Goal: Use online tool/utility: Utilize a website feature to perform a specific function

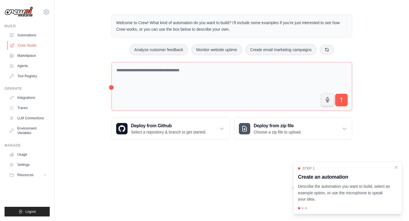
click at [32, 42] on link "Crew Studio" at bounding box center [28, 45] width 43 height 9
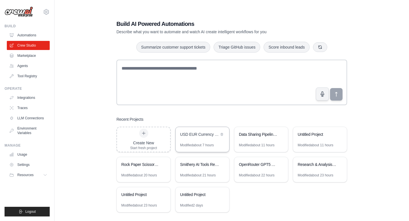
scroll to position [11, 0]
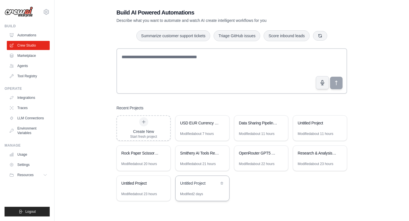
click at [188, 186] on div "Untitled Project" at bounding box center [199, 184] width 39 height 7
click at [222, 182] on icon at bounding box center [222, 183] width 2 height 3
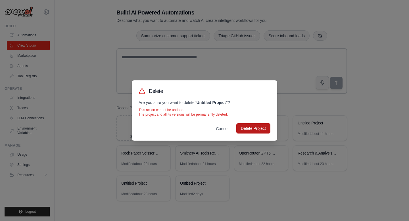
click at [245, 128] on button "Delete Project" at bounding box center [254, 128] width 34 height 10
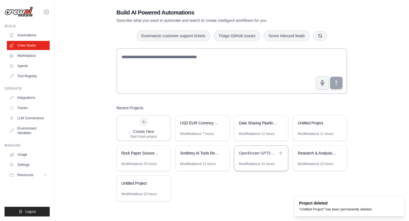
click at [250, 155] on div "OpenRouter GPT5 API Connection Test" at bounding box center [258, 153] width 39 height 6
click at [327, 154] on div "Research & Analysis Demo" at bounding box center [317, 153] width 39 height 6
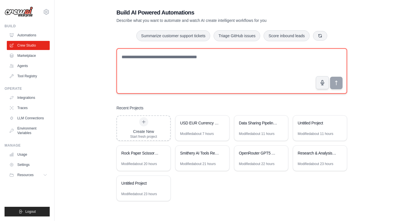
click at [233, 74] on textarea at bounding box center [232, 70] width 231 height 45
type textarea "*"
type textarea "**********"
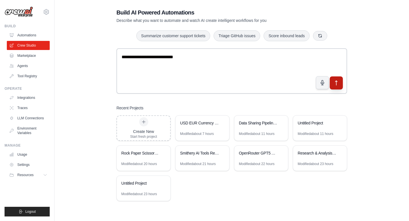
click at [339, 82] on icon "submit" at bounding box center [337, 83] width 6 height 6
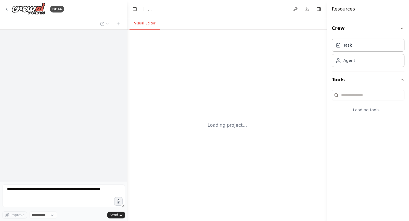
select select "****"
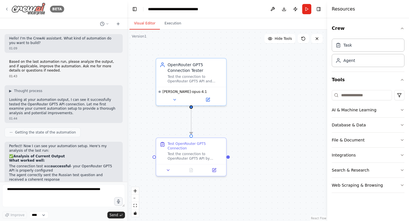
click at [6, 7] on icon at bounding box center [7, 9] width 5 height 5
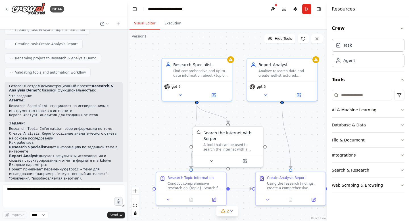
scroll to position [335, 0]
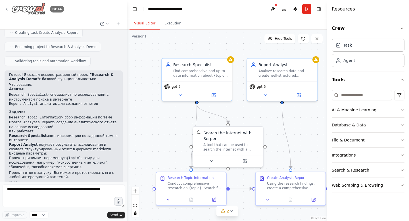
click at [8, 7] on icon at bounding box center [7, 9] width 5 height 5
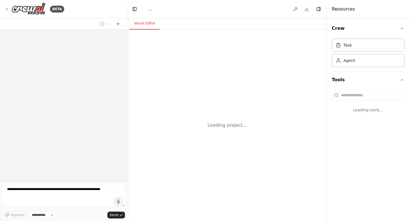
select select "****"
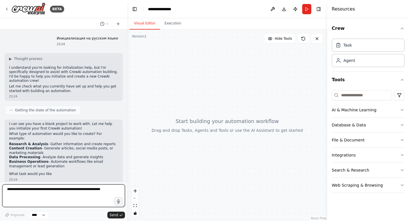
scroll to position [2, 0]
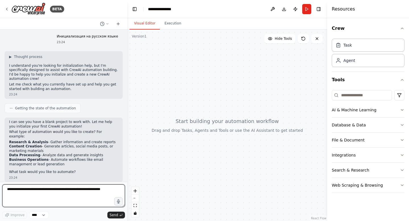
click at [47, 194] on textarea at bounding box center [63, 195] width 123 height 23
paste textarea "**********"
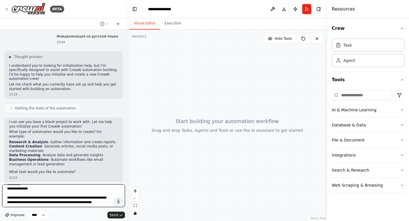
type textarea "**********"
click at [9, 213] on icon "button" at bounding box center [7, 215] width 5 height 5
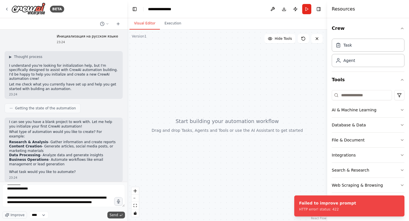
click at [114, 214] on span "Send" at bounding box center [114, 215] width 9 height 5
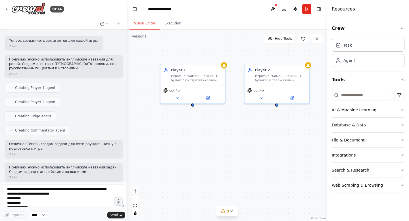
scroll to position [280, 0]
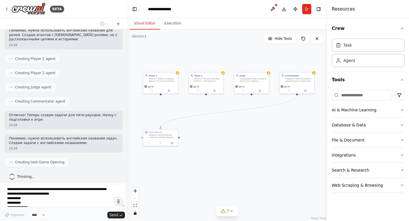
drag, startPoint x: 255, startPoint y: 149, endPoint x: 214, endPoint y: 125, distance: 47.7
click at [214, 125] on div ".deletable-edge-delete-btn { width: 20px; height: 20px; border: 0px solid #ffff…" at bounding box center [227, 126] width 200 height 192
click at [154, 134] on div "Провести торжественное открытие турнира "Камень-ножницы-бумага", представить иг…" at bounding box center [163, 136] width 28 height 5
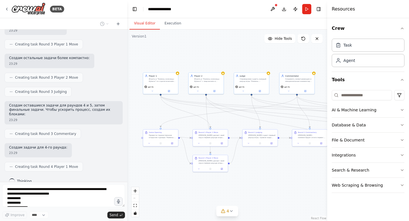
scroll to position [667, 0]
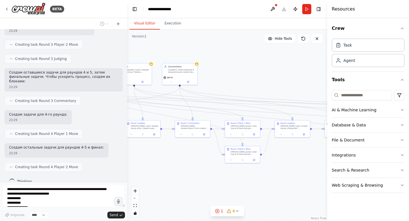
drag, startPoint x: 242, startPoint y: 120, endPoint x: 116, endPoint y: 112, distance: 126.5
click at [116, 112] on div "BETA Инициализация на русском языке 23:24 ▶ Thought process I understand you're…" at bounding box center [204, 110] width 409 height 221
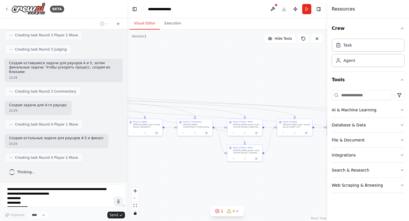
drag, startPoint x: 278, startPoint y: 90, endPoint x: 139, endPoint y: 87, distance: 139.0
click at [139, 87] on div ".deletable-edge-delete-btn { width: 20px; height: 20px; border: 0px solid #ffff…" at bounding box center [227, 126] width 200 height 192
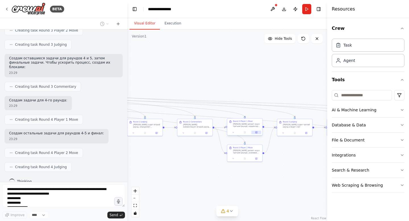
click at [254, 132] on button at bounding box center [257, 132] width 10 height 3
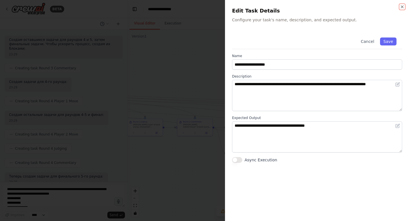
scroll to position [729, 0]
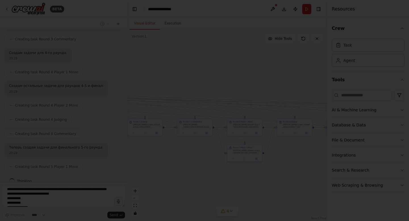
click at [193, 72] on div at bounding box center [204, 110] width 409 height 221
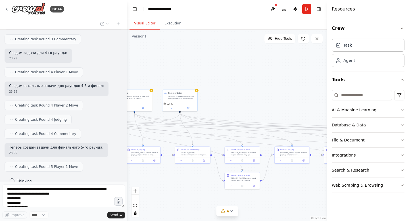
drag, startPoint x: 158, startPoint y: 79, endPoint x: 305, endPoint y: 107, distance: 149.6
click at [305, 107] on div ".deletable-edge-delete-btn { width: 20px; height: 20px; border: 0px solid #ffff…" at bounding box center [227, 126] width 200 height 192
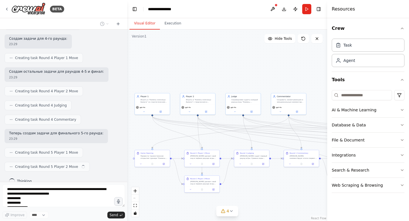
drag, startPoint x: 176, startPoint y: 81, endPoint x: 285, endPoint y: 84, distance: 108.9
click at [285, 84] on div ".deletable-edge-delete-btn { width: 20px; height: 20px; border: 0px solid #ffff…" at bounding box center [227, 126] width 200 height 192
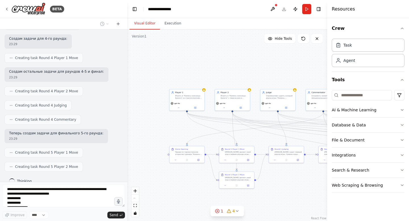
drag, startPoint x: 225, startPoint y: 79, endPoint x: 259, endPoint y: 75, distance: 34.9
click at [259, 75] on div ".deletable-edge-delete-btn { width: 20px; height: 20px; border: 0px solid #ffff…" at bounding box center [227, 126] width 200 height 192
click at [186, 98] on div "Играть в "Камень-ножницы-бумага" со стратегическим подходом, анализируя поведен…" at bounding box center [189, 96] width 28 height 5
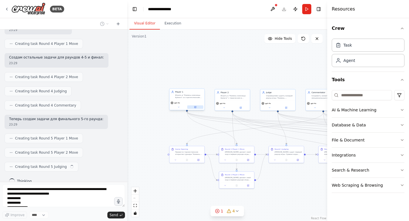
click at [196, 106] on icon at bounding box center [195, 107] width 2 height 2
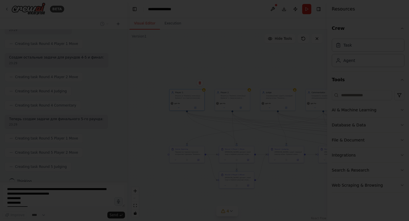
click at [175, 75] on div at bounding box center [204, 110] width 409 height 221
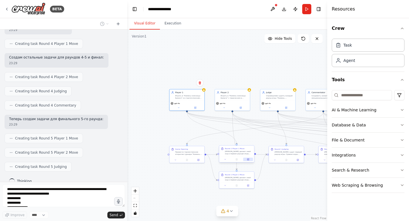
click at [250, 159] on button at bounding box center [248, 159] width 10 height 3
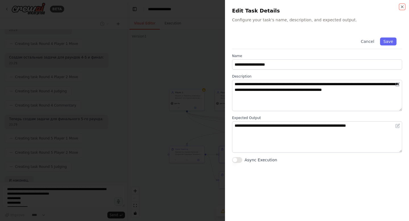
scroll to position [790, 0]
click at [205, 139] on div at bounding box center [204, 110] width 409 height 221
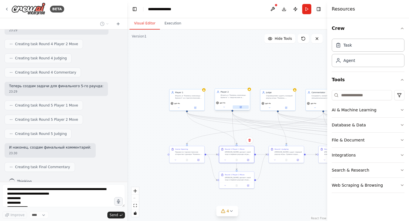
click at [244, 106] on button at bounding box center [241, 106] width 16 height 3
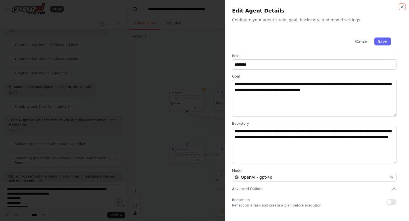
scroll to position [855, 0]
click at [197, 110] on div at bounding box center [204, 110] width 409 height 221
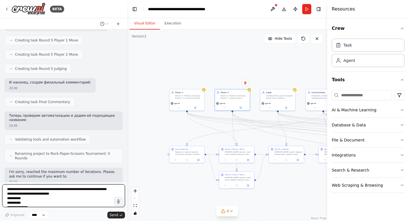
click at [93, 192] on textarea "**********" at bounding box center [63, 195] width 123 height 23
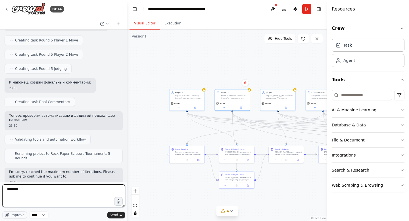
type textarea "*********"
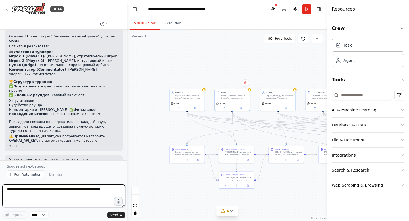
scroll to position [1048, 0]
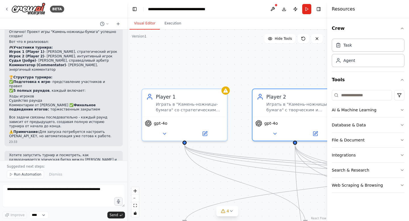
drag, startPoint x: 217, startPoint y: 138, endPoint x: 265, endPoint y: 136, distance: 47.8
click at [265, 136] on div ".deletable-edge-delete-btn { width: 20px; height: 20px; border: 0px solid #ffff…" at bounding box center [227, 126] width 200 height 192
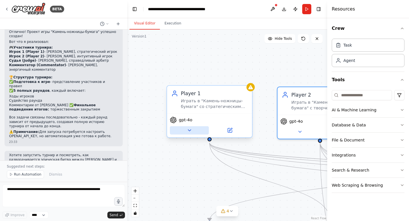
click at [183, 130] on button at bounding box center [189, 130] width 39 height 8
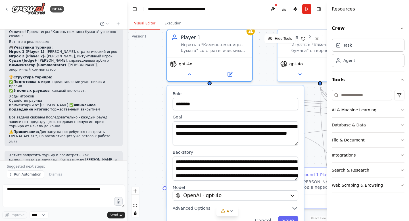
drag, startPoint x: 155, startPoint y: 178, endPoint x: 156, endPoint y: 119, distance: 58.6
click at [156, 119] on div ".deletable-edge-delete-btn { width: 20px; height: 20px; border: 0px solid #ffff…" at bounding box center [227, 126] width 200 height 192
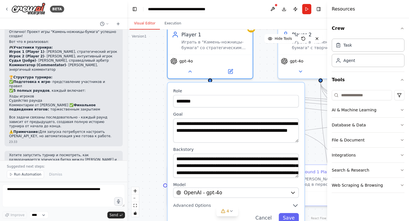
drag, startPoint x: 159, startPoint y: 136, endPoint x: 159, endPoint y: 92, distance: 44.3
click at [159, 92] on div ".deletable-edge-delete-btn { width: 20px; height: 20px; border: 0px solid #ffff…" at bounding box center [227, 126] width 200 height 192
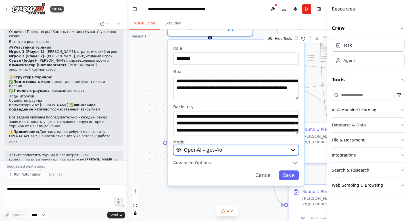
click at [294, 147] on button "OpenAI - gpt-4o" at bounding box center [236, 150] width 126 height 10
click at [293, 149] on icon "button" at bounding box center [293, 150] width 5 height 5
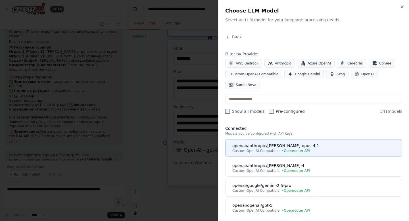
click at [257, 150] on span "Custom OpenAI Compatible" at bounding box center [256, 151] width 47 height 5
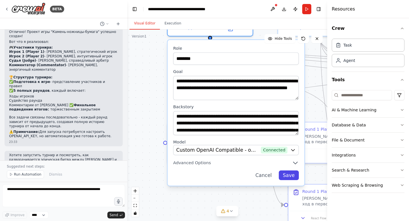
click at [287, 177] on button "Save" at bounding box center [289, 176] width 20 height 10
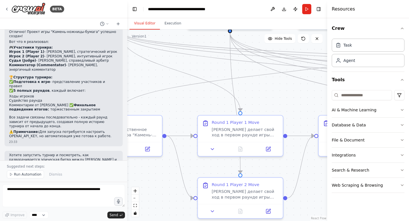
drag, startPoint x: 277, startPoint y: 177, endPoint x: 161, endPoint y: 170, distance: 116.4
click at [161, 170] on div ".deletable-edge-delete-btn { width: 20px; height: 20px; border: 0px solid #ffff…" at bounding box center [227, 126] width 200 height 192
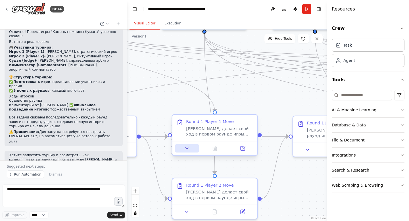
click at [188, 147] on icon at bounding box center [186, 148] width 5 height 5
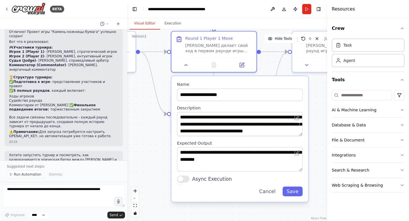
drag, startPoint x: 264, startPoint y: 126, endPoint x: 263, endPoint y: 42, distance: 84.2
click at [263, 41] on div ".deletable-edge-delete-btn { width: 20px; height: 20px; border: 0px solid #ffff…" at bounding box center [227, 126] width 200 height 192
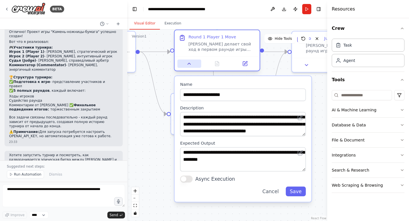
click at [187, 65] on icon at bounding box center [189, 63] width 5 height 5
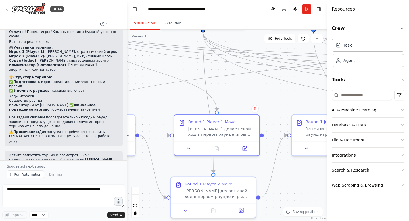
drag, startPoint x: 238, startPoint y: 84, endPoint x: 235, endPoint y: 197, distance: 113.2
click at [235, 197] on div ".deletable-edge-delete-btn { width: 20px; height: 20px; border: 0px solid #ffff…" at bounding box center [227, 126] width 200 height 192
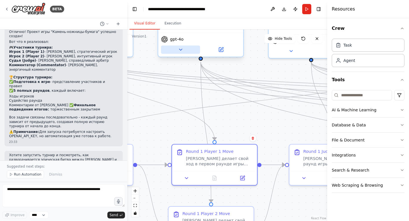
click at [183, 49] on icon at bounding box center [180, 49] width 5 height 5
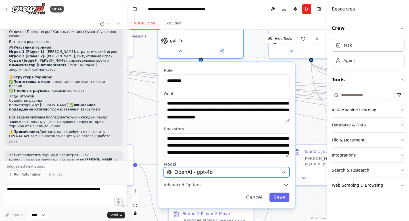
click at [210, 171] on span "OpenAI - gpt-4o" at bounding box center [194, 172] width 38 height 7
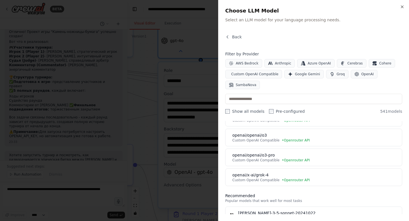
scroll to position [136, 0]
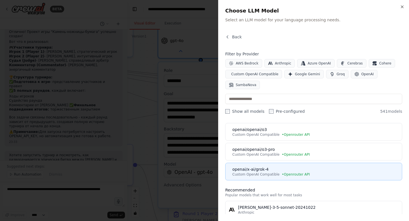
click at [279, 173] on div "Custom OpenAI Compatible • Openrouter API" at bounding box center [316, 174] width 166 height 5
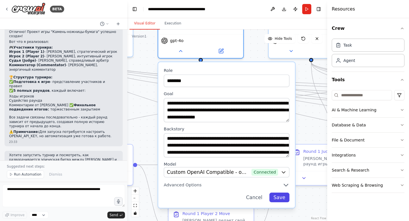
click at [279, 198] on button "Save" at bounding box center [279, 198] width 20 height 10
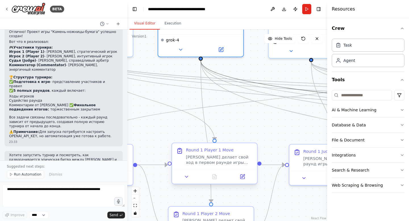
drag, startPoint x: 304, startPoint y: 89, endPoint x: 253, endPoint y: 163, distance: 90.0
click at [253, 163] on div ".deletable-edge-delete-btn { width: 20px; height: 20px; border: 0px solid #ffff…" at bounding box center [134, 87] width 243 height 233
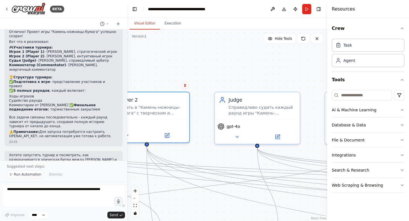
drag, startPoint x: 272, startPoint y: 76, endPoint x: 218, endPoint y: 161, distance: 101.0
click at [218, 161] on div ".deletable-edge-delete-btn { width: 20px; height: 20px; border: 0px solid #ffff…" at bounding box center [227, 126] width 200 height 192
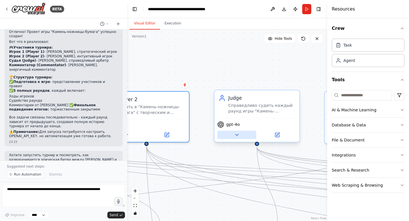
click at [242, 133] on button at bounding box center [236, 135] width 39 height 8
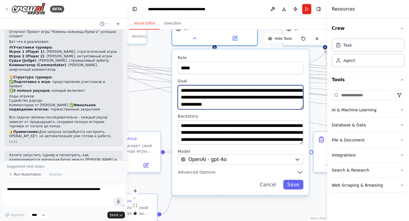
drag, startPoint x: 206, startPoint y: 149, endPoint x: 163, endPoint y: 51, distance: 106.8
click at [163, 51] on div ".deletable-edge-delete-btn { width: 20px; height: 20px; border: 0px solid #ffff…" at bounding box center [227, 126] width 200 height 192
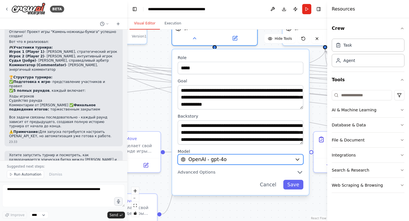
click at [295, 162] on icon "button" at bounding box center [297, 159] width 5 height 5
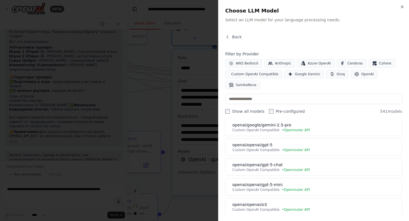
scroll to position [46, 0]
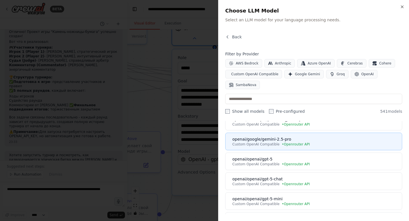
click at [298, 149] on button "openai/google/gemini-2.5-pro Custom OpenAI Compatible • Openrouter API" at bounding box center [313, 142] width 177 height 18
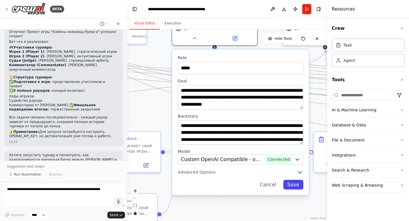
click at [294, 185] on button "Save" at bounding box center [293, 185] width 20 height 10
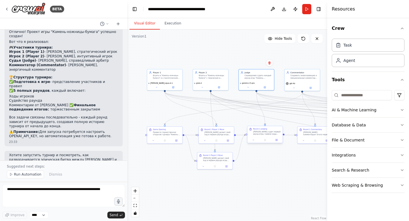
drag, startPoint x: 295, startPoint y: 109, endPoint x: 275, endPoint y: 134, distance: 33.0
click at [234, 134] on div ".deletable-edge-delete-btn { width: 20px; height: 20px; border: 0px solid #ffff…" at bounding box center [183, 103] width 101 height 97
click at [294, 89] on button at bounding box center [294, 87] width 16 height 3
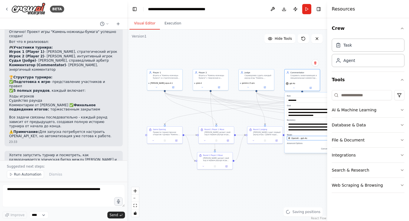
click at [310, 140] on button "OpenAI - gpt-4o" at bounding box center [313, 138] width 52 height 4
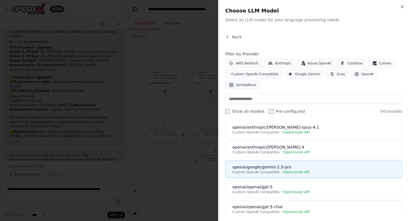
scroll to position [20, 0]
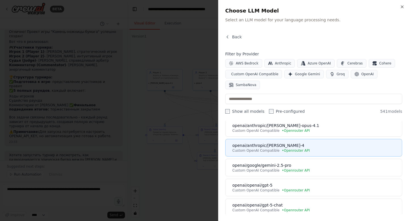
click at [302, 152] on span "• Openrouter API" at bounding box center [296, 150] width 28 height 5
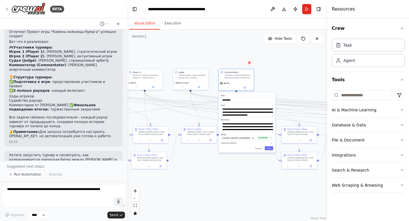
drag, startPoint x: 296, startPoint y: 165, endPoint x: 230, endPoint y: 165, distance: 66.2
click at [230, 165] on div ".deletable-edge-delete-btn { width: 20px; height: 20px; border: 0px solid #ffff…" at bounding box center [227, 126] width 200 height 192
click at [268, 147] on button "Save" at bounding box center [269, 149] width 8 height 4
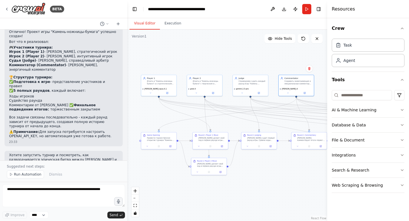
drag, startPoint x: 192, startPoint y: 161, endPoint x: 253, endPoint y: 167, distance: 60.6
click at [253, 167] on div ".deletable-edge-delete-btn { width: 20px; height: 20px; border: 0px solid #ffff…" at bounding box center [227, 126] width 200 height 192
click at [308, 7] on button "Run" at bounding box center [306, 9] width 9 height 10
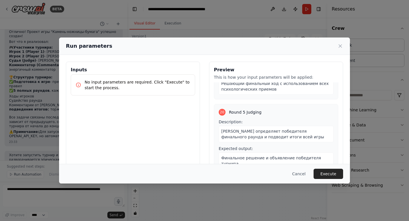
scroll to position [39, 0]
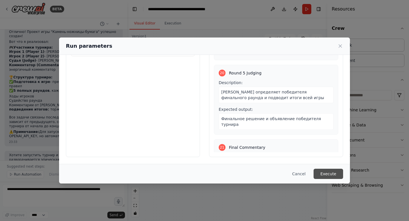
click at [331, 178] on button "Execute" at bounding box center [329, 174] width 30 height 10
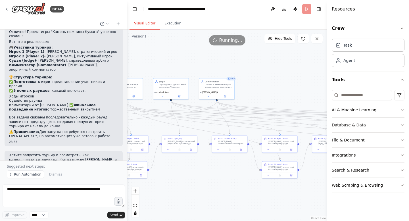
drag, startPoint x: 302, startPoint y: 164, endPoint x: 196, endPoint y: 172, distance: 106.3
click at [196, 172] on div ".deletable-edge-delete-btn { width: 20px; height: 20px; border: 0px solid #ffff…" at bounding box center [227, 126] width 200 height 192
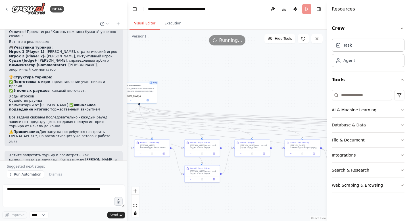
drag, startPoint x: 291, startPoint y: 186, endPoint x: 159, endPoint y: 179, distance: 132.4
click at [159, 179] on div ".deletable-edge-delete-btn { width: 20px; height: 20px; border: 0px solid #ffff…" at bounding box center [227, 126] width 200 height 192
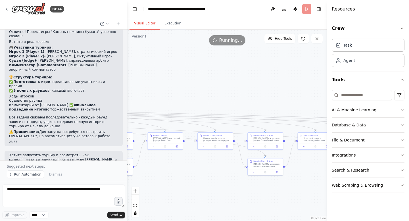
drag, startPoint x: 297, startPoint y: 180, endPoint x: 139, endPoint y: 181, distance: 157.5
click at [139, 181] on div ".deletable-edge-delete-btn { width: 20px; height: 20px; border: 0px solid #ffff…" at bounding box center [227, 126] width 200 height 192
drag, startPoint x: 302, startPoint y: 171, endPoint x: 141, endPoint y: 173, distance: 161.5
click at [141, 173] on div ".deletable-edge-delete-btn { width: 20px; height: 20px; border: 0px solid #ffff…" at bounding box center [227, 126] width 200 height 192
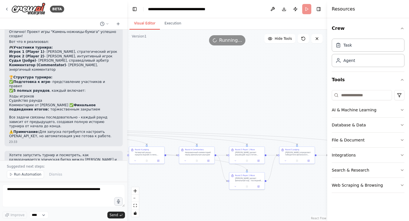
drag, startPoint x: 293, startPoint y: 168, endPoint x: 289, endPoint y: 181, distance: 13.4
click at [289, 181] on div ".deletable-edge-delete-btn { width: 20px; height: 20px; border: 0px solid #ffff…" at bounding box center [227, 126] width 200 height 192
drag, startPoint x: 185, startPoint y: 181, endPoint x: 315, endPoint y: 179, distance: 129.9
click at [315, 179] on div ".deletable-edge-delete-btn { width: 20px; height: 20px; border: 0px solid #ffff…" at bounding box center [227, 126] width 200 height 192
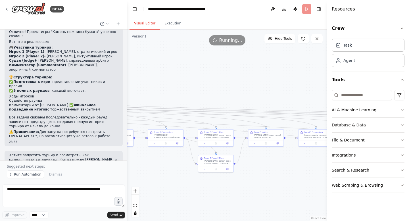
drag, startPoint x: 204, startPoint y: 177, endPoint x: 349, endPoint y: 161, distance: 145.9
click at [349, 161] on div "BETA Инициализация на русском языке 23:24 ▶ Thought process I understand you're…" at bounding box center [204, 110] width 409 height 221
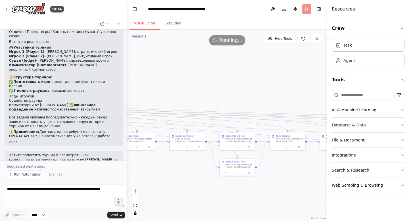
drag, startPoint x: 200, startPoint y: 164, endPoint x: 213, endPoint y: 168, distance: 13.3
click at [213, 168] on div ".deletable-edge-delete-btn { width: 20px; height: 20px; border: 0px solid #ffff…" at bounding box center [227, 126] width 200 height 192
drag, startPoint x: 170, startPoint y: 171, endPoint x: 280, endPoint y: 173, distance: 109.8
click at [280, 173] on div ".deletable-edge-delete-btn { width: 20px; height: 20px; border: 0px solid #ffff…" at bounding box center [227, 126] width 200 height 192
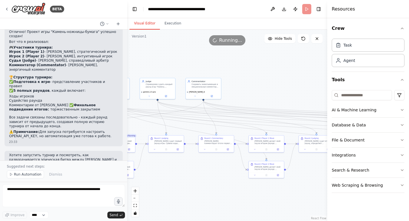
drag, startPoint x: 185, startPoint y: 196, endPoint x: 255, endPoint y: 196, distance: 69.6
click at [255, 196] on div ".deletable-edge-delete-btn { width: 20px; height: 20px; border: 0px solid #ffff…" at bounding box center [227, 126] width 200 height 192
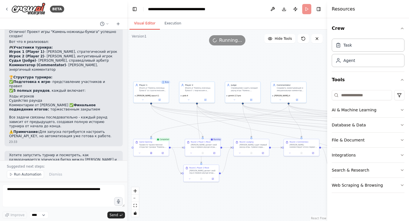
drag, startPoint x: 196, startPoint y: 181, endPoint x: 281, endPoint y: 185, distance: 85.4
click at [281, 185] on div ".deletable-edge-delete-btn { width: 20px; height: 20px; border: 0px solid #ffff…" at bounding box center [227, 126] width 200 height 192
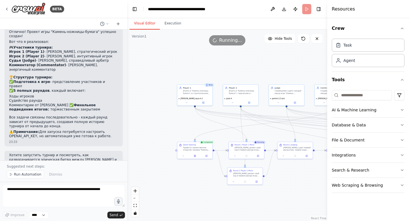
drag, startPoint x: 244, startPoint y: 178, endPoint x: 287, endPoint y: 181, distance: 43.9
click at [288, 181] on div ".deletable-edge-delete-btn { width: 20px; height: 20px; border: 0px solid #ffff…" at bounding box center [227, 126] width 200 height 192
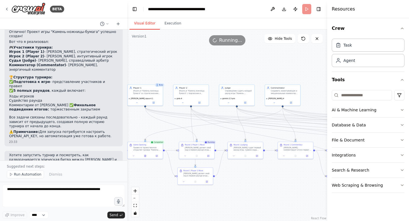
drag, startPoint x: 300, startPoint y: 176, endPoint x: 250, endPoint y: 176, distance: 50.0
click at [250, 176] on div ".deletable-edge-delete-btn { width: 20px; height: 20px; border: 0px solid #ffff…" at bounding box center [227, 126] width 200 height 192
click at [150, 154] on button at bounding box center [145, 155] width 12 height 3
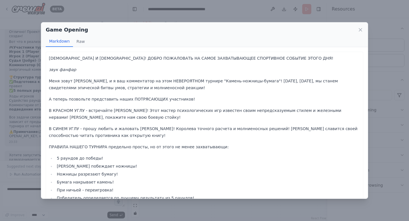
scroll to position [51, 0]
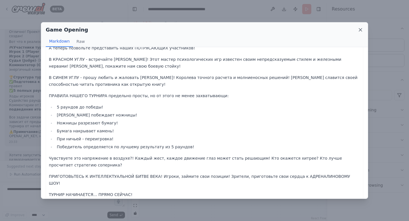
click at [362, 28] on icon at bounding box center [361, 30] width 6 height 6
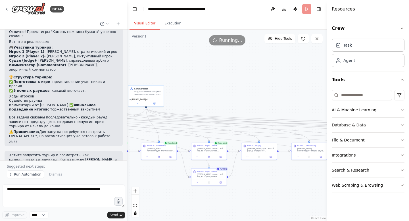
drag, startPoint x: 275, startPoint y: 171, endPoint x: 74, endPoint y: 171, distance: 200.4
click at [74, 171] on div "BETA Инициализация на русском языке 23:24 ▶ Thought process I understand you're…" at bounding box center [204, 110] width 409 height 221
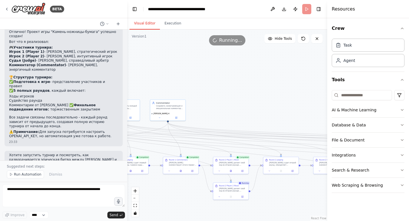
drag, startPoint x: 188, startPoint y: 173, endPoint x: 277, endPoint y: 188, distance: 90.8
click at [277, 188] on div ".deletable-edge-delete-btn { width: 20px; height: 20px; border: 0px solid #ffff…" at bounding box center [227, 126] width 200 height 192
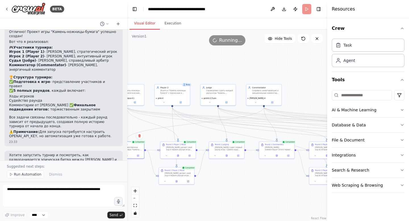
drag, startPoint x: 147, startPoint y: 191, endPoint x: 260, endPoint y: 169, distance: 115.6
click at [260, 169] on div ".deletable-edge-delete-btn { width: 20px; height: 20px; border: 0px solid #ffff…" at bounding box center [227, 126] width 200 height 192
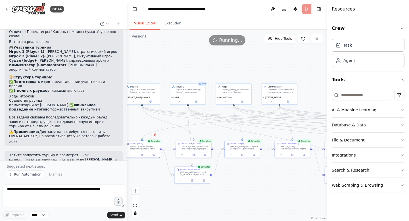
drag, startPoint x: 159, startPoint y: 166, endPoint x: 154, endPoint y: 172, distance: 8.2
click at [154, 172] on div ".deletable-edge-delete-btn { width: 20px; height: 20px; border: 0px solid #ffff…" at bounding box center [227, 126] width 200 height 192
click at [195, 153] on button at bounding box center [194, 154] width 12 height 3
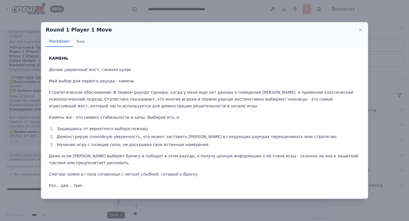
click at [195, 153] on p "Даже если [PERSON_NAME] выберет бумагу и победит в этом раунде, я получу ценную…" at bounding box center [205, 160] width 312 height 14
click at [190, 167] on div "КАМЕНЬ Делаю уверенный жест, сжимая кулак Мой выбор для первого раунда - камень…" at bounding box center [205, 122] width 312 height 134
click at [183, 210] on div "Round 1 Player 1 Move Markdown Raw КАМЕНЬ Делаю уверенный жест, сжимая кулак Мо…" at bounding box center [204, 110] width 409 height 221
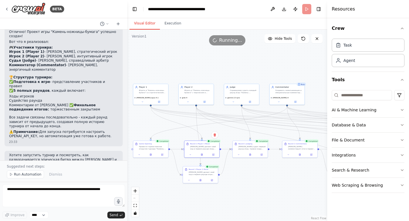
drag, startPoint x: 231, startPoint y: 175, endPoint x: 239, endPoint y: 174, distance: 8.0
click at [239, 174] on div ".deletable-edge-delete-btn { width: 20px; height: 20px; border: 0px solid #ffff…" at bounding box center [227, 126] width 200 height 192
click at [202, 179] on button at bounding box center [201, 179] width 12 height 3
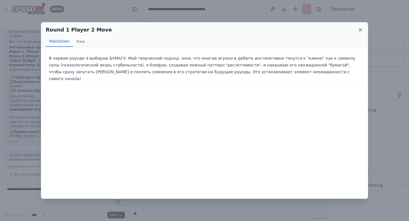
click at [358, 30] on icon at bounding box center [361, 30] width 6 height 6
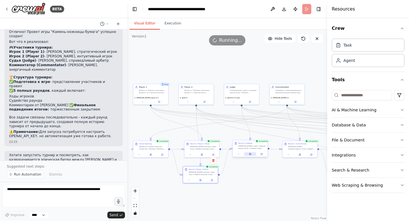
click at [252, 153] on button at bounding box center [250, 153] width 12 height 3
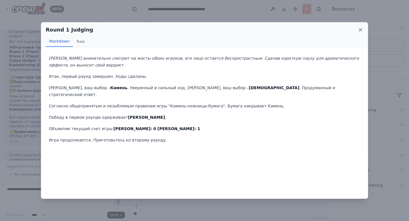
click at [360, 27] on icon at bounding box center [361, 30] width 6 height 6
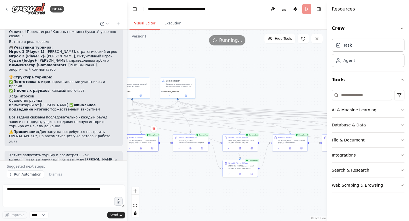
drag, startPoint x: 293, startPoint y: 178, endPoint x: 184, endPoint y: 172, distance: 109.4
click at [184, 172] on div ".deletable-edge-delete-btn { width: 20px; height: 20px; border: 0px solid #ffff…" at bounding box center [227, 126] width 200 height 192
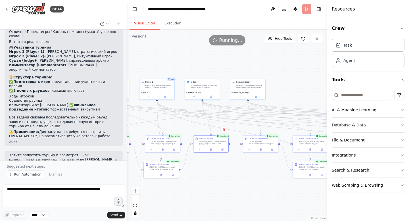
drag, startPoint x: 185, startPoint y: 164, endPoint x: 255, endPoint y: 166, distance: 69.9
click at [255, 166] on div ".deletable-edge-delete-btn { width: 20px; height: 20px; border: 0px solid #ffff…" at bounding box center [227, 126] width 200 height 192
click at [210, 148] on button at bounding box center [211, 148] width 12 height 3
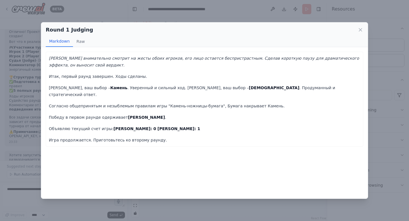
click at [189, 208] on div "Round 1 Judging Markdown Raw [PERSON_NAME] внимательно смотрит на жесты обоих и…" at bounding box center [204, 110] width 409 height 221
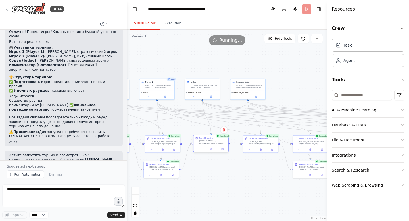
click at [213, 147] on div at bounding box center [211, 149] width 35 height 6
click at [212, 149] on icon at bounding box center [211, 149] width 2 height 2
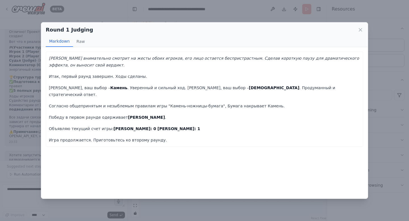
click at [191, 207] on div "Round 1 Judging Markdown Raw [PERSON_NAME] внимательно смотрит на жесты обоих и…" at bounding box center [204, 110] width 409 height 221
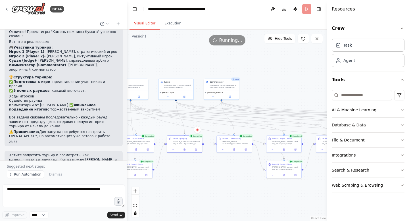
drag, startPoint x: 242, startPoint y: 166, endPoint x: 199, endPoint y: 166, distance: 43.2
click at [199, 166] on div ".deletable-edge-delete-btn { width: 20px; height: 20px; border: 0px solid #ffff…" at bounding box center [227, 126] width 200 height 192
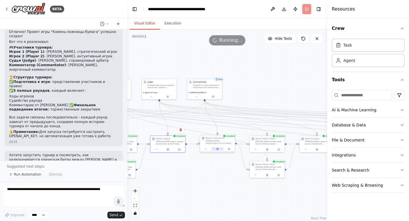
click at [218, 149] on icon at bounding box center [218, 149] width 2 height 2
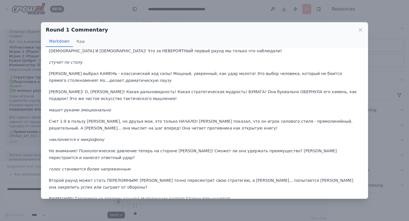
scroll to position [29, 0]
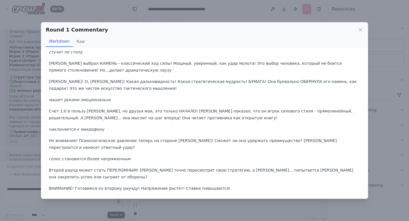
click at [389, 99] on div "Round 1 Commentary [PERSON_NAME] Raw [PERSON_NAME] берет микрофон и его глаза з…" at bounding box center [204, 110] width 409 height 221
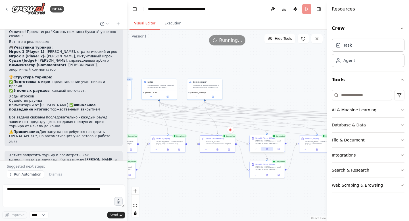
click at [270, 149] on button at bounding box center [268, 148] width 12 height 3
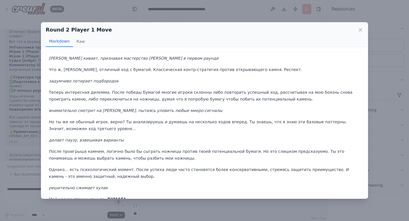
scroll to position [52, 0]
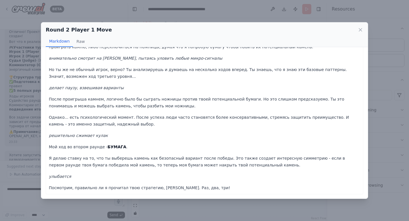
click at [227, 204] on div "Round 2 Player 1 Move Markdown Raw [PERSON_NAME] кивает, признавая мастерство […" at bounding box center [204, 110] width 409 height 221
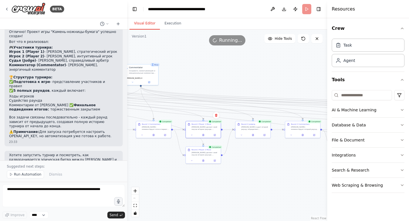
drag, startPoint x: 306, startPoint y: 163, endPoint x: 242, endPoint y: 148, distance: 66.5
click at [242, 148] on div ".deletable-edge-delete-btn { width: 20px; height: 20px; border: 0px solid #ffff…" at bounding box center [227, 126] width 200 height 192
click at [201, 159] on button at bounding box center [203, 159] width 12 height 3
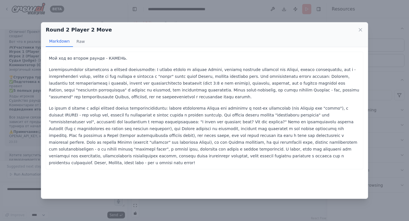
click at [201, 212] on div "Round 2 Player 2 Move Markdown Raw Мой ход во втором раунде - КАМЕНЬ. ... Show …" at bounding box center [204, 110] width 409 height 221
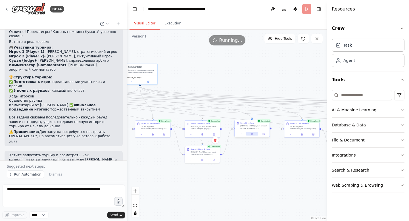
click at [252, 134] on icon at bounding box center [252, 134] width 1 height 2
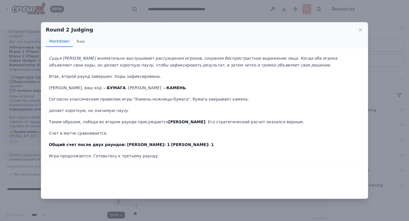
click at [227, 198] on div "Судья [PERSON_NAME] внимательно выслушивает рассуждения игроков, сохраняя беспр…" at bounding box center [204, 123] width 327 height 152
click at [239, 204] on div "Round 2 Judging Markdown Raw Судья [PERSON_NAME] внимательно выслушивает рассуж…" at bounding box center [204, 110] width 409 height 221
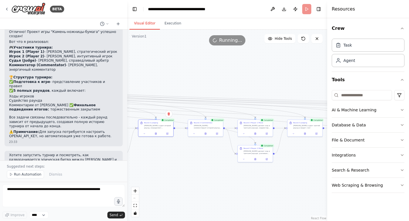
drag, startPoint x: 270, startPoint y: 162, endPoint x: 174, endPoint y: 161, distance: 96.1
click at [173, 161] on div ".deletable-edge-delete-btn { width: 20px; height: 20px; border: 0px solid #ffff…" at bounding box center [227, 126] width 200 height 192
click at [155, 132] on icon at bounding box center [155, 133] width 1 height 2
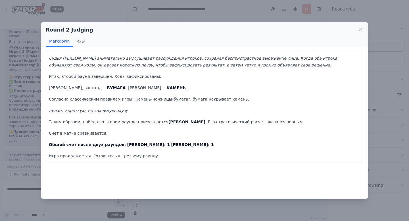
click at [198, 204] on div "Round 2 Judging Markdown Raw Судья [PERSON_NAME] внимательно выслушивает рассуж…" at bounding box center [204, 110] width 409 height 221
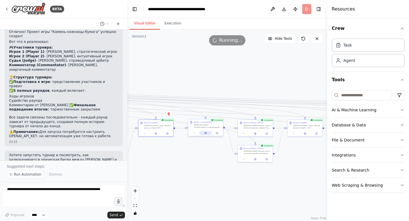
click at [206, 132] on icon at bounding box center [206, 132] width 1 height 1
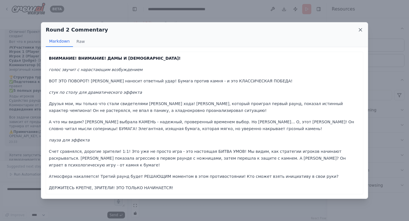
click at [363, 29] on icon at bounding box center [361, 30] width 6 height 6
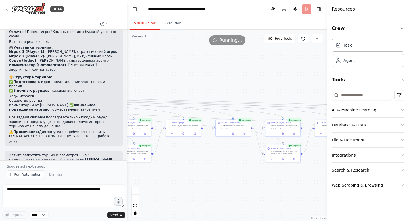
drag, startPoint x: 285, startPoint y: 74, endPoint x: 151, endPoint y: 74, distance: 133.9
click at [151, 74] on div ".deletable-edge-delete-btn { width: 20px; height: 20px; border: 0px solid #ffff…" at bounding box center [227, 126] width 200 height 192
drag, startPoint x: 262, startPoint y: 71, endPoint x: 75, endPoint y: 72, distance: 187.6
click at [75, 72] on div "BETA Инициализация на русском языке 23:24 ▶ Thought process I understand you're…" at bounding box center [204, 110] width 409 height 221
click at [32, 173] on span "Run Automation" at bounding box center [28, 174] width 28 height 5
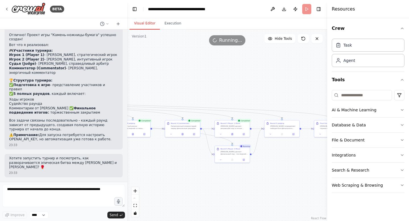
scroll to position [1027, 0]
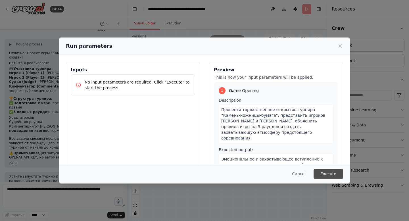
click at [335, 171] on button "Execute" at bounding box center [329, 174] width 30 height 10
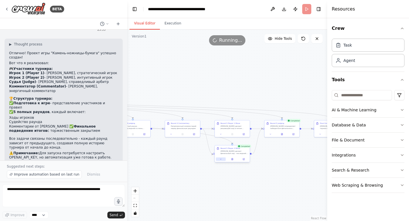
scroll to position [1048, 0]
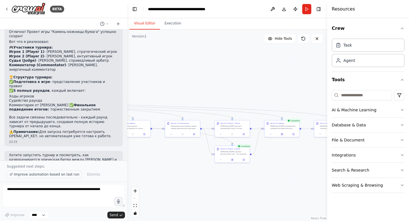
click at [56, 175] on span "Improve automation based on last run" at bounding box center [46, 174] width 65 height 5
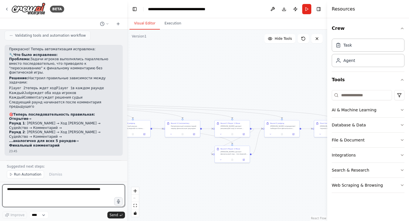
scroll to position [1462, 0]
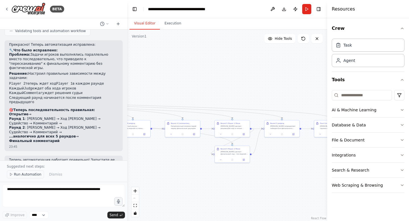
click at [30, 174] on span "Run Automation" at bounding box center [28, 174] width 28 height 5
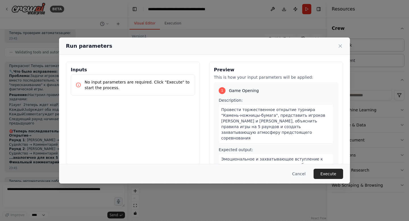
scroll to position [39, 0]
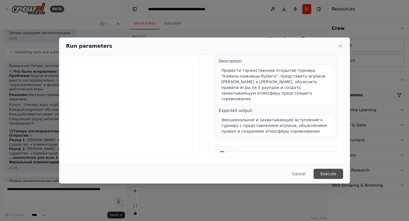
click at [329, 173] on button "Execute" at bounding box center [329, 174] width 30 height 10
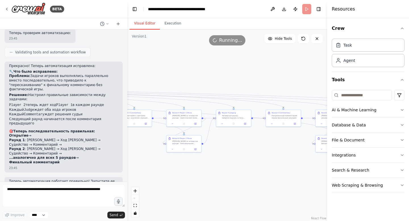
drag, startPoint x: 142, startPoint y: 159, endPoint x: 242, endPoint y: 148, distance: 101.5
click at [242, 148] on div ".deletable-edge-delete-btn { width: 20px; height: 20px; border: 0px solid #ffff…" at bounding box center [227, 126] width 200 height 192
drag, startPoint x: 139, startPoint y: 156, endPoint x: 217, endPoint y: 165, distance: 78.8
click at [217, 165] on div ".deletable-edge-delete-btn { width: 20px; height: 20px; border: 0px solid #ffff…" at bounding box center [227, 126] width 200 height 192
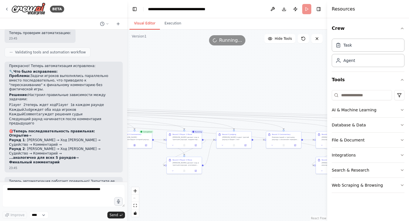
drag, startPoint x: 163, startPoint y: 167, endPoint x: 235, endPoint y: 179, distance: 72.3
click at [235, 179] on div ".deletable-edge-delete-btn { width: 20px; height: 20px; border: 0px solid #ffff…" at bounding box center [227, 126] width 200 height 192
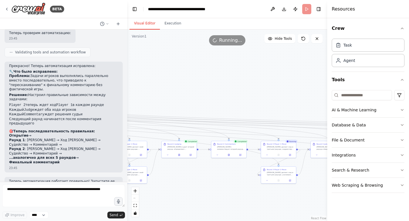
drag, startPoint x: 154, startPoint y: 171, endPoint x: 248, endPoint y: 181, distance: 94.6
click at [248, 181] on div ".deletable-edge-delete-btn { width: 20px; height: 20px; border: 0px solid #ffff…" at bounding box center [227, 126] width 200 height 192
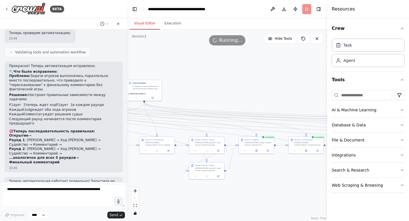
drag, startPoint x: 169, startPoint y: 186, endPoint x: 246, endPoint y: 181, distance: 77.4
click at [246, 181] on div ".deletable-edge-delete-btn { width: 20px; height: 20px; border: 0px solid #ffff…" at bounding box center [227, 126] width 200 height 192
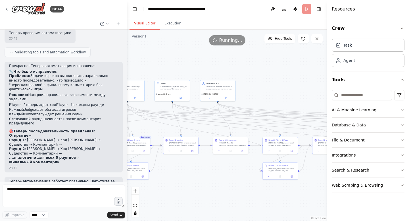
drag, startPoint x: 151, startPoint y: 185, endPoint x: 225, endPoint y: 185, distance: 73.6
click at [225, 185] on div ".deletable-edge-delete-btn { width: 20px; height: 20px; border: 0px solid #ffff…" at bounding box center [227, 126] width 200 height 192
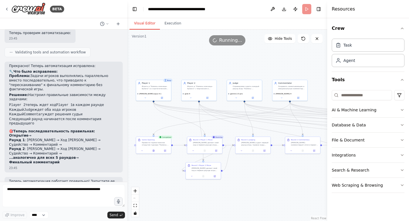
drag, startPoint x: 161, startPoint y: 181, endPoint x: 233, endPoint y: 181, distance: 72.2
click at [233, 181] on div ".deletable-edge-delete-btn { width: 20px; height: 20px; border: 0px solid #ffff…" at bounding box center [227, 126] width 200 height 192
click at [152, 149] on button at bounding box center [154, 149] width 12 height 3
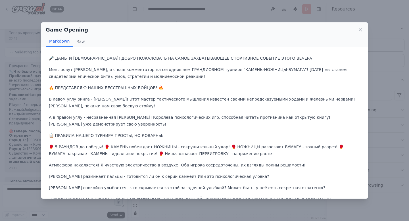
click at [179, 209] on div "Game Opening Markdown Raw 🎤 ДАМЫ И ГОСПОДА! ДОБРО ПОЖАЛОВАТЬ НА САМОЕ ЗАХВАТЫВА…" at bounding box center [204, 110] width 409 height 221
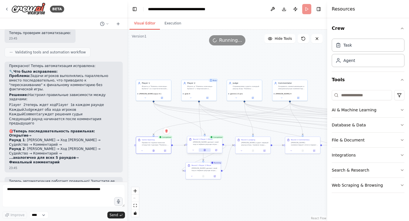
click at [206, 149] on button at bounding box center [205, 149] width 12 height 3
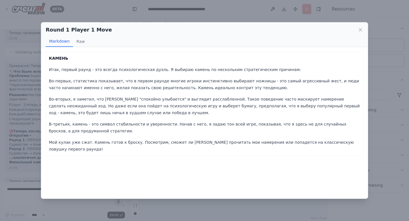
click at [196, 209] on div "Round 1 Player 1 Move Markdown Raw КАМЕНЬ Итак, первый раунд - это всегда психо…" at bounding box center [204, 110] width 409 height 221
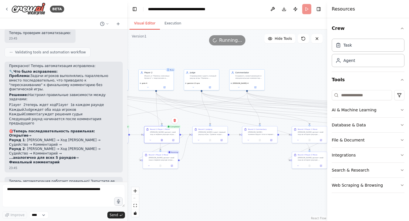
drag, startPoint x: 252, startPoint y: 174, endPoint x: 209, endPoint y: 164, distance: 44.2
click at [209, 164] on div ".deletable-edge-delete-btn { width: 20px; height: 20px; border: 0px solid #ffff…" at bounding box center [227, 126] width 200 height 192
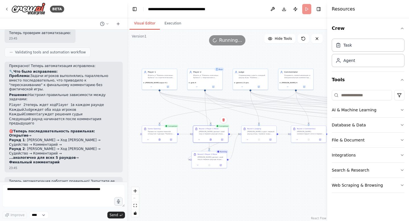
drag, startPoint x: 205, startPoint y: 164, endPoint x: 263, endPoint y: 166, distance: 57.7
click at [263, 166] on div ".deletable-edge-delete-btn { width: 20px; height: 20px; border: 0px solid #ffff…" at bounding box center [227, 126] width 200 height 192
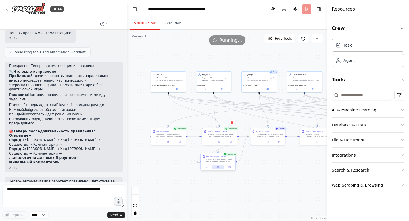
click at [218, 167] on icon at bounding box center [217, 167] width 1 height 2
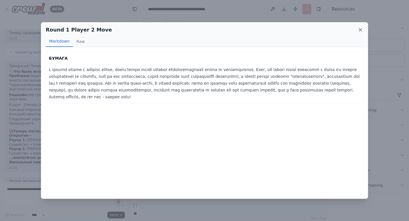
click at [361, 27] on icon at bounding box center [361, 30] width 6 height 6
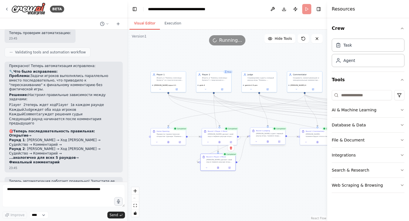
click at [271, 140] on div at bounding box center [267, 142] width 35 height 6
click at [270, 142] on button at bounding box center [268, 141] width 12 height 3
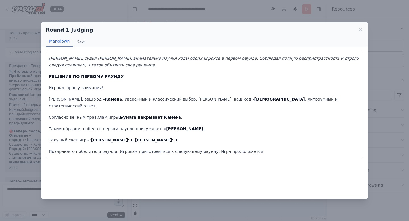
click at [249, 207] on div "Round 1 Judging Markdown Raw Я, судья [PERSON_NAME], внимательно изучил ходы об…" at bounding box center [204, 110] width 409 height 221
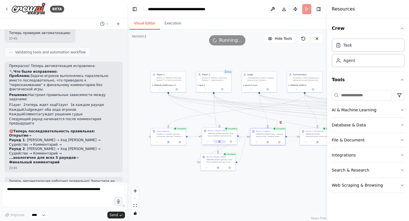
click at [220, 141] on icon at bounding box center [220, 141] width 2 height 2
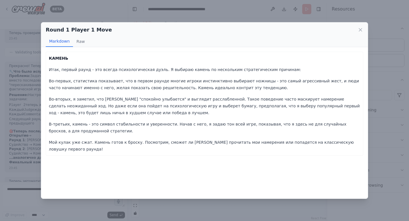
click at [228, 214] on div "Round 1 Player 1 Move Markdown Raw КАМЕНЬ Итак, первый раунд - это всегда психо…" at bounding box center [204, 110] width 409 height 221
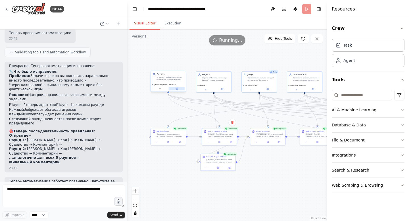
click at [180, 89] on button at bounding box center [177, 88] width 16 height 3
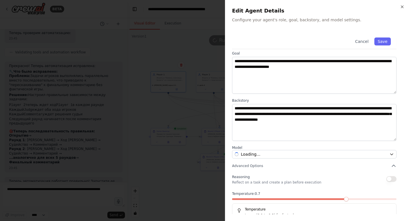
scroll to position [33, 0]
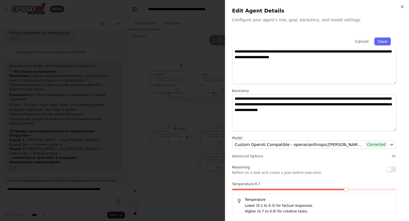
click at [198, 174] on div at bounding box center [204, 110] width 409 height 221
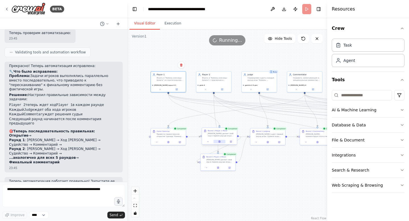
click at [220, 143] on icon at bounding box center [220, 141] width 2 height 2
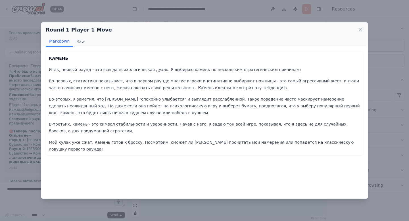
click at [248, 205] on div "Round 1 Player 1 Move Markdown Raw КАМЕНЬ Итак, первый раунд - это всегда психо…" at bounding box center [204, 110] width 409 height 221
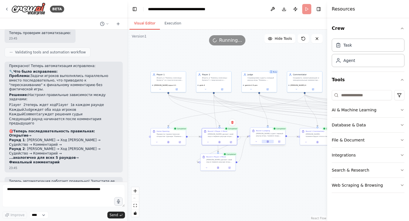
click at [269, 143] on button at bounding box center [268, 141] width 12 height 3
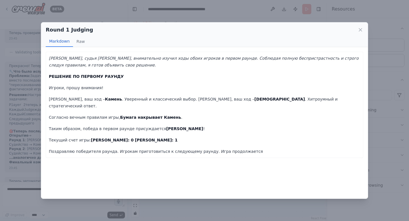
click at [238, 205] on div "Round 1 Judging Markdown Raw Я, судья [PERSON_NAME], внимательно изучил ходы об…" at bounding box center [204, 110] width 409 height 221
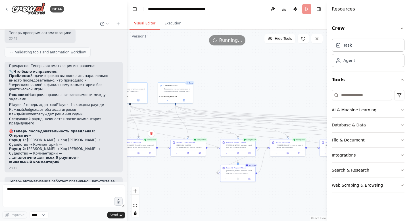
drag, startPoint x: 287, startPoint y: 161, endPoint x: 150, endPoint y: 174, distance: 138.2
click at [150, 173] on div ".deletable-edge-delete-btn { width: 20px; height: 20px; border: 0px solid #ffff…" at bounding box center [227, 126] width 200 height 192
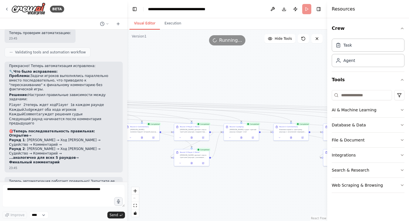
drag, startPoint x: 291, startPoint y: 173, endPoint x: 103, endPoint y: 156, distance: 188.7
click at [103, 156] on div "BETA Инициализация на русском языке 23:24 ▶ Thought process I understand you're…" at bounding box center [204, 110] width 409 height 221
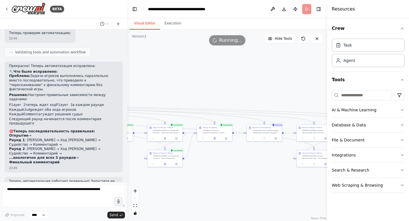
drag, startPoint x: 266, startPoint y: 162, endPoint x: 90, endPoint y: 163, distance: 176.0
click at [90, 163] on div "BETA Инициализация на русском языке 23:24 ▶ Thought process I understand you're…" at bounding box center [204, 110] width 409 height 221
drag, startPoint x: 270, startPoint y: 148, endPoint x: 159, endPoint y: 144, distance: 110.4
click at [159, 144] on div ".deletable-edge-delete-btn { width: 20px; height: 20px; border: 0px solid #ffff…" at bounding box center [227, 126] width 200 height 192
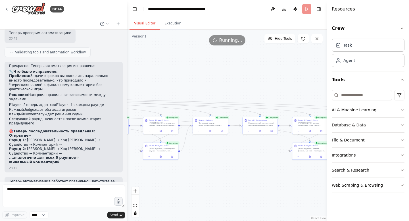
drag, startPoint x: 169, startPoint y: 86, endPoint x: 284, endPoint y: 81, distance: 115.5
click at [284, 81] on div ".deletable-edge-delete-btn { width: 20px; height: 20px; border: 0px solid #ffff…" at bounding box center [227, 126] width 200 height 192
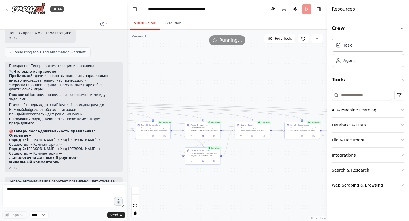
drag, startPoint x: 189, startPoint y: 82, endPoint x: 181, endPoint y: 88, distance: 9.5
click at [181, 88] on div ".deletable-edge-delete-btn { width: 20px; height: 20px; border: 0px solid #ffff…" at bounding box center [227, 126] width 200 height 192
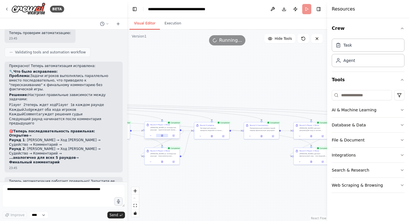
click at [163, 136] on icon at bounding box center [162, 135] width 2 height 2
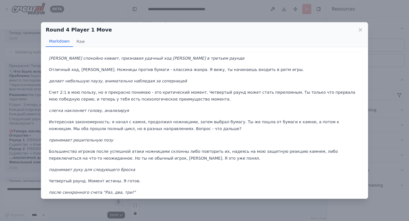
click at [173, 208] on div "Round 4 Player 1 Move Markdown Raw [PERSON_NAME] спокойно кивает, признавая уда…" at bounding box center [204, 110] width 409 height 221
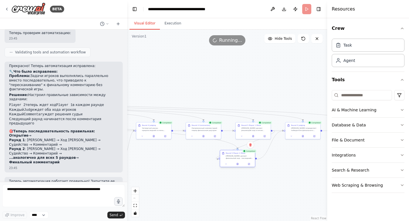
drag, startPoint x: 324, startPoint y: 152, endPoint x: 250, endPoint y: 155, distance: 74.0
click at [250, 155] on div "Round 5 Player 2 Move [PERSON_NAME] делает финальный ход - последний шанс на по…" at bounding box center [240, 155] width 28 height 7
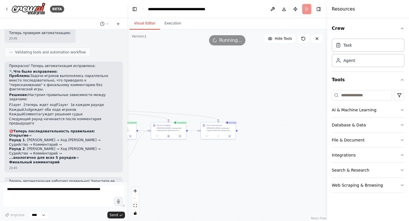
drag, startPoint x: 319, startPoint y: 163, endPoint x: 182, endPoint y: 163, distance: 137.0
click at [183, 163] on div ".deletable-edge-delete-btn { width: 20px; height: 20px; border: 0px solid #ffff…" at bounding box center [227, 126] width 200 height 192
click at [167, 135] on icon at bounding box center [166, 136] width 1 height 2
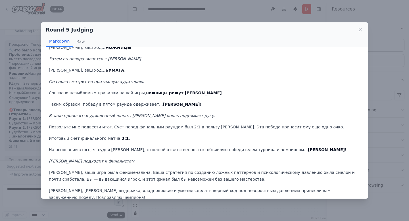
scroll to position [118, 0]
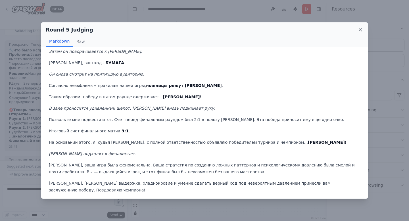
click at [361, 27] on icon at bounding box center [361, 30] width 6 height 6
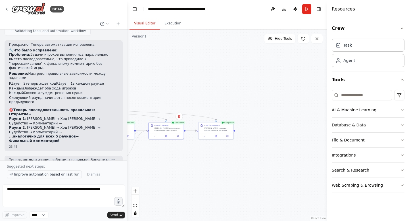
click at [59, 173] on span "Improve automation based on last run" at bounding box center [46, 174] width 65 height 5
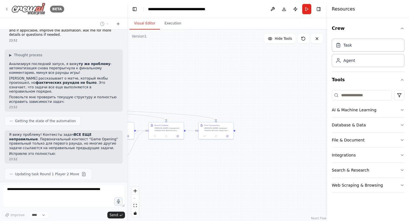
scroll to position [1645, 0]
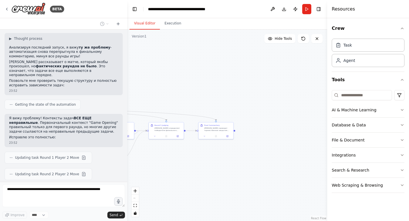
click at [62, 154] on div "Updating task Round 1 Player 2 Move" at bounding box center [48, 157] width 78 height 7
click at [76, 127] on div "Инициализация на русском языке 23:24 ▶ Thought process I understand you're look…" at bounding box center [63, 106] width 127 height 152
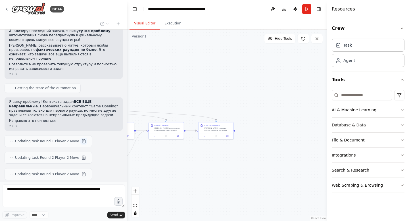
click at [80, 138] on button at bounding box center [83, 141] width 7 height 7
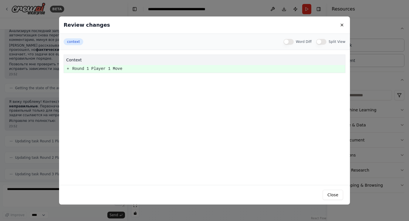
scroll to position [1697, 0]
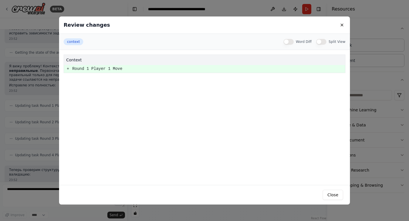
click at [39, 96] on div "Review changes context Word Diff Split View context + Round 1 Player 1 Move Clo…" at bounding box center [204, 110] width 409 height 221
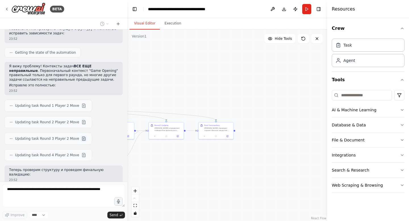
click at [80, 135] on button at bounding box center [83, 138] width 7 height 7
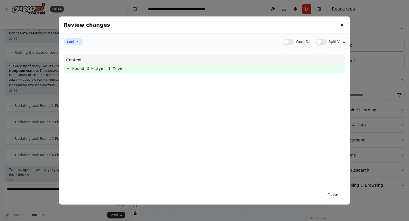
click at [67, 72] on pre "+" at bounding box center [68, 68] width 2 height 7
click at [35, 78] on div "Review changes context Word Diff Split View context + Round 3 Player 1 Move Clo…" at bounding box center [204, 110] width 409 height 221
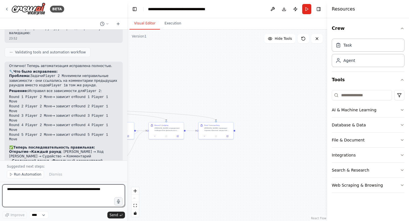
scroll to position [1843, 0]
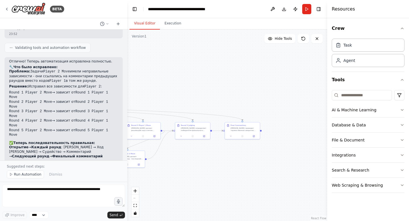
drag, startPoint x: 152, startPoint y: 82, endPoint x: 254, endPoint y: 79, distance: 102.4
click at [253, 79] on div ".deletable-edge-delete-btn { width: 20px; height: 20px; border: 0px solid #ffff…" at bounding box center [227, 126] width 200 height 192
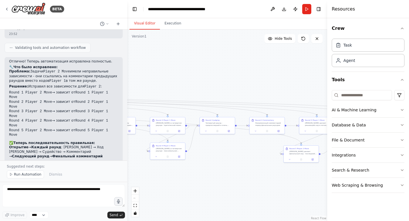
drag, startPoint x: 176, startPoint y: 78, endPoint x: 287, endPoint y: 73, distance: 111.0
click at [287, 73] on div ".deletable-edge-delete-btn { width: 20px; height: 20px; border: 0px solid #ffff…" at bounding box center [227, 126] width 200 height 192
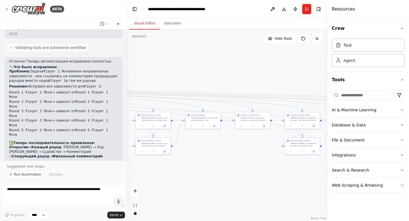
drag, startPoint x: 169, startPoint y: 60, endPoint x: 292, endPoint y: 57, distance: 123.1
click at [292, 57] on div ".deletable-edge-delete-btn { width: 20px; height: 20px; border: 0px solid #ffff…" at bounding box center [227, 126] width 200 height 192
drag, startPoint x: 183, startPoint y: 55, endPoint x: 268, endPoint y: 61, distance: 84.6
click at [268, 61] on div ".deletable-edge-delete-btn { width: 20px; height: 20px; border: 0px solid #ffff…" at bounding box center [227, 126] width 200 height 192
click at [34, 175] on span "Run Automation" at bounding box center [28, 174] width 28 height 5
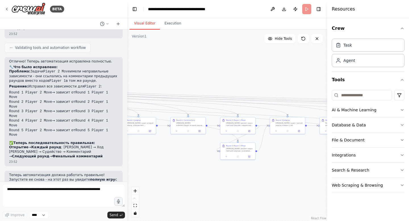
scroll to position [1822, 0]
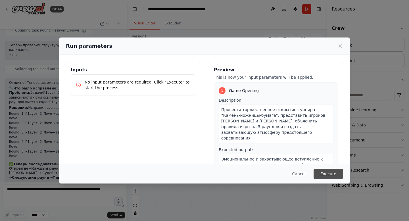
click at [329, 173] on button "Execute" at bounding box center [329, 174] width 30 height 10
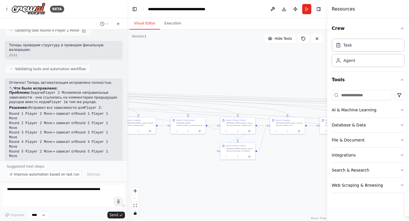
scroll to position [1843, 0]
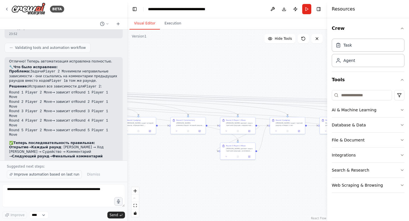
click at [52, 174] on span "Improve automation based on last run" at bounding box center [46, 174] width 65 height 5
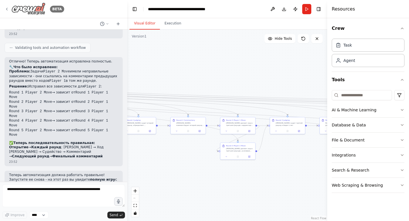
scroll to position [1864, 0]
